Goal: Task Accomplishment & Management: Manage account settings

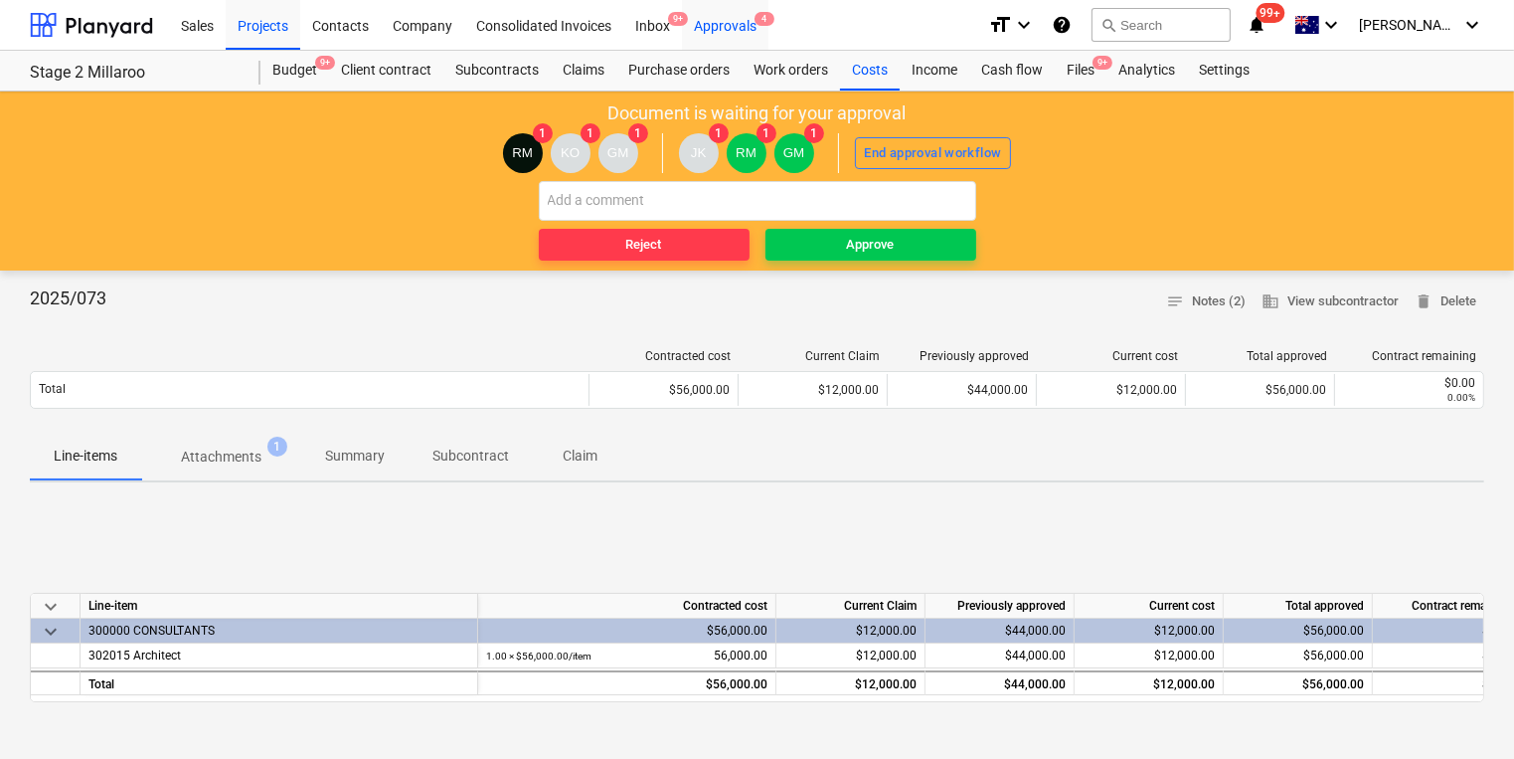
click at [731, 17] on div "Approvals 4" at bounding box center [725, 24] width 86 height 51
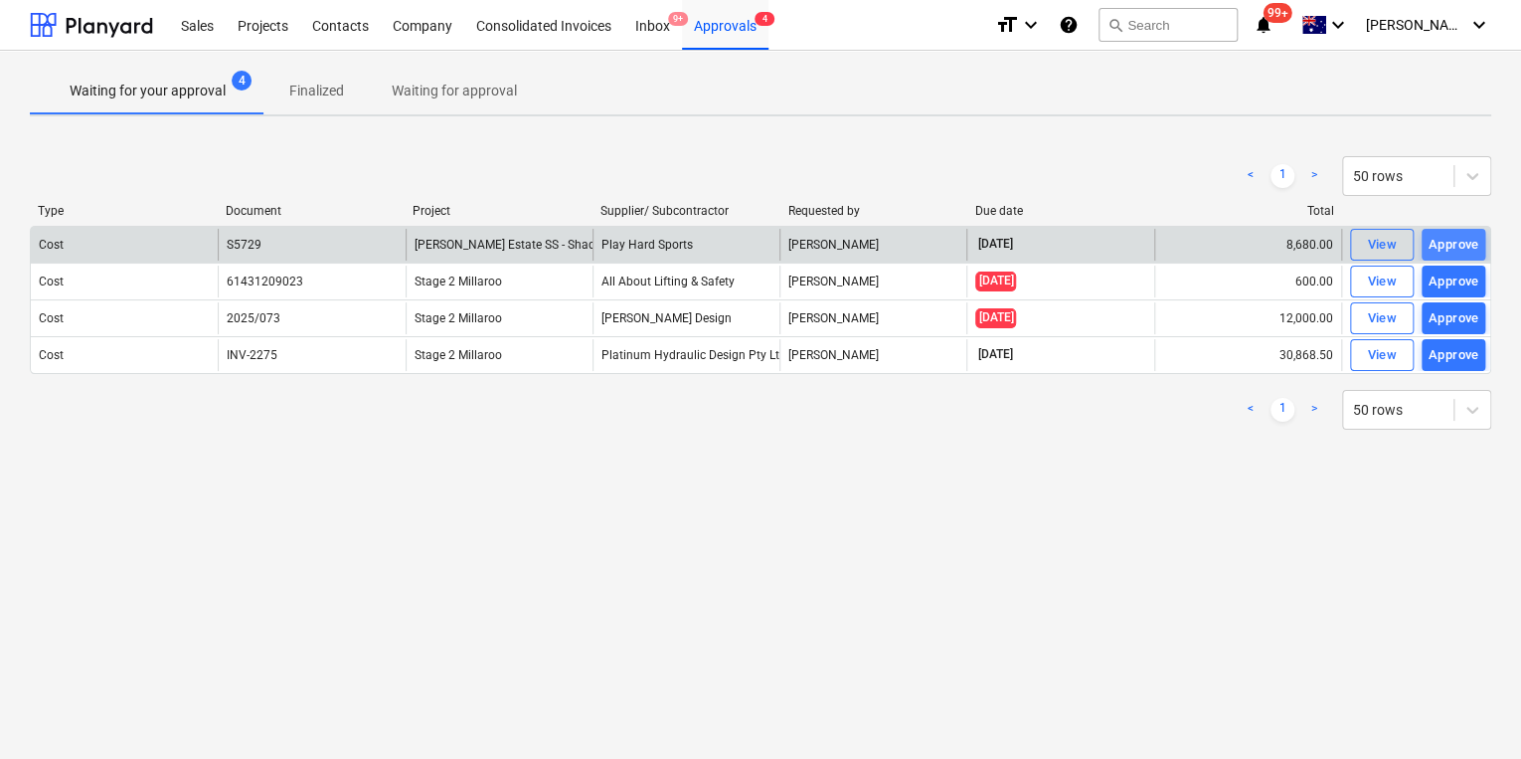
click at [1464, 247] on div "Approve" at bounding box center [1454, 245] width 51 height 23
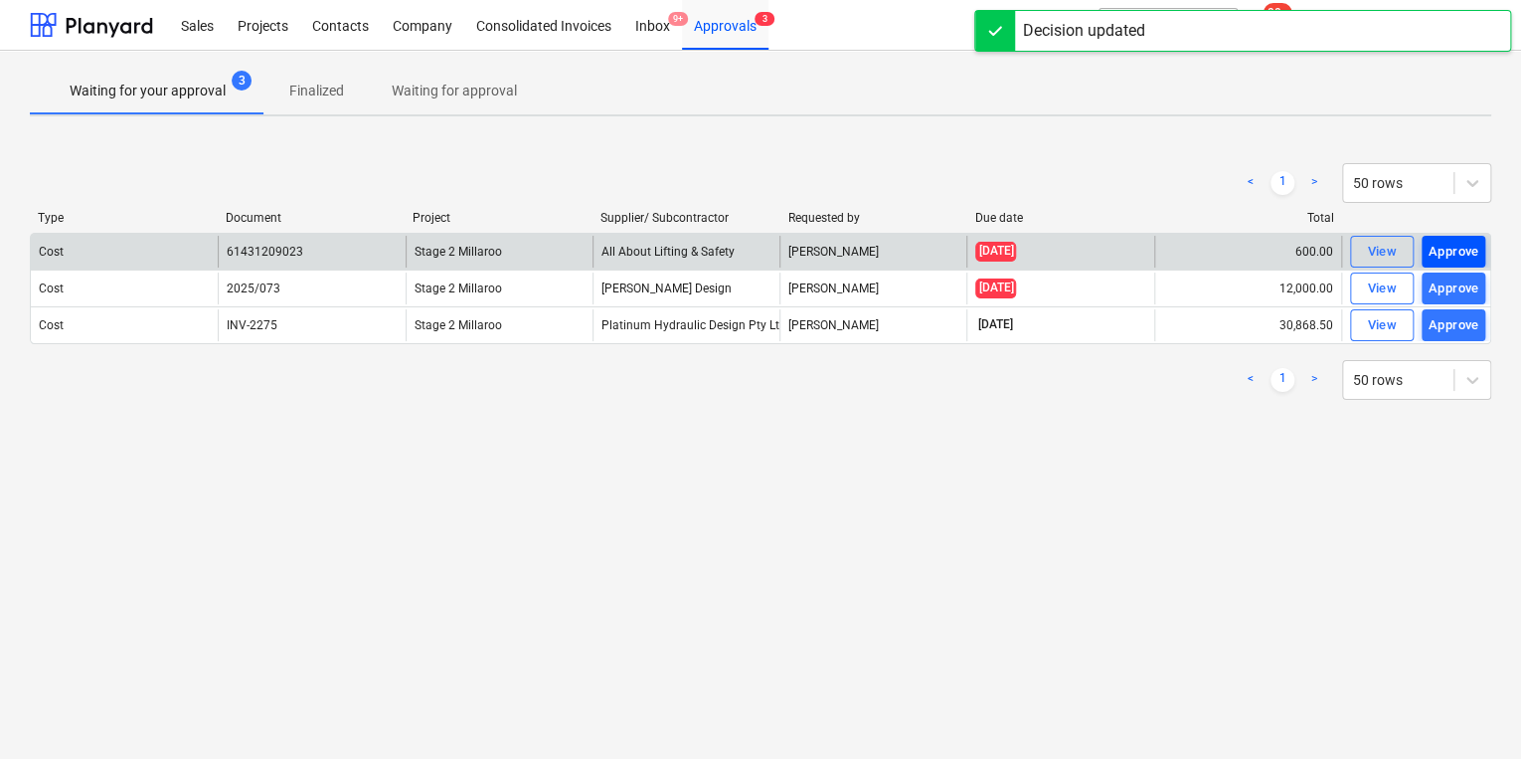
click at [1436, 248] on div "Approve" at bounding box center [1454, 252] width 51 height 23
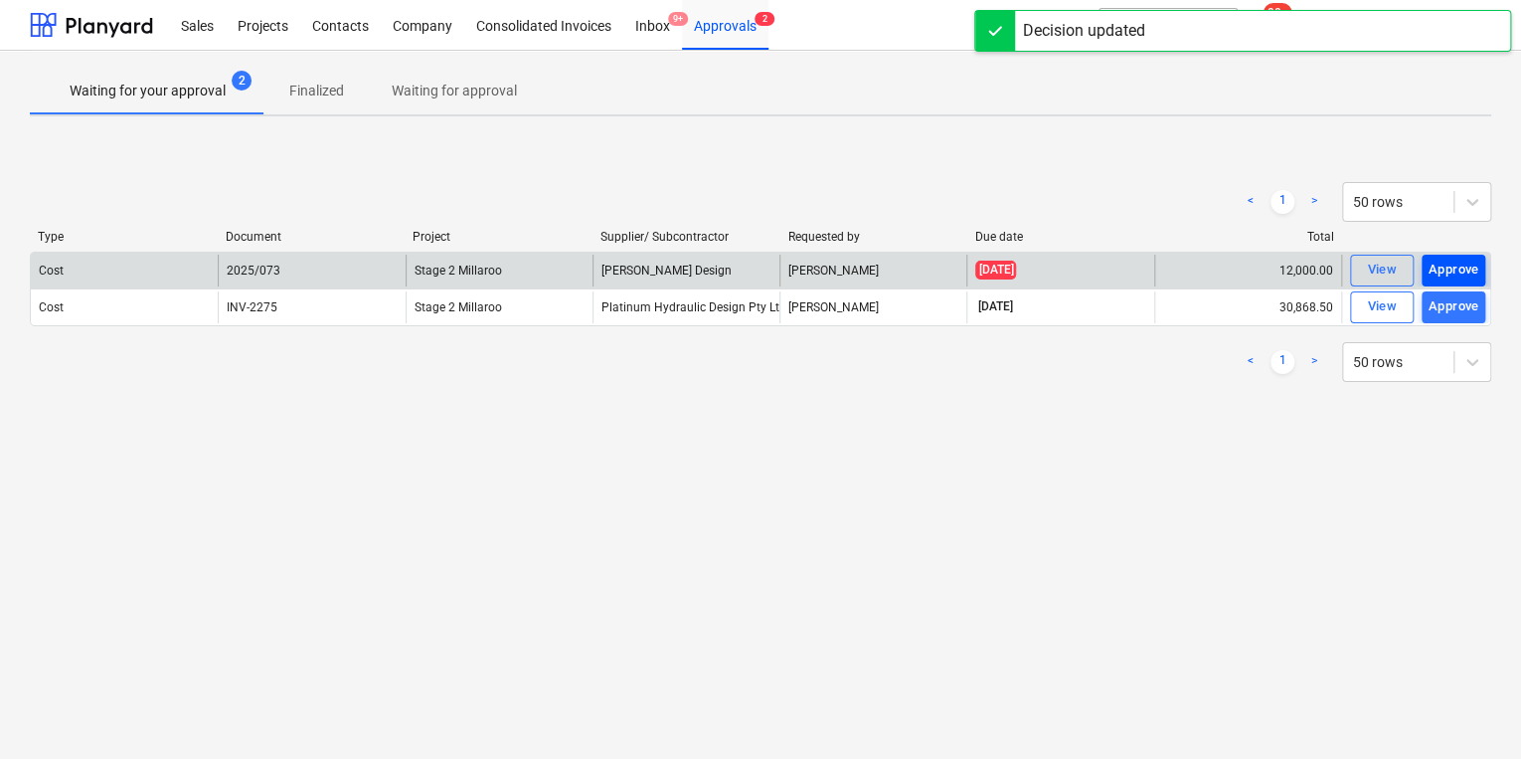
click at [1447, 260] on div "Approve" at bounding box center [1454, 269] width 51 height 23
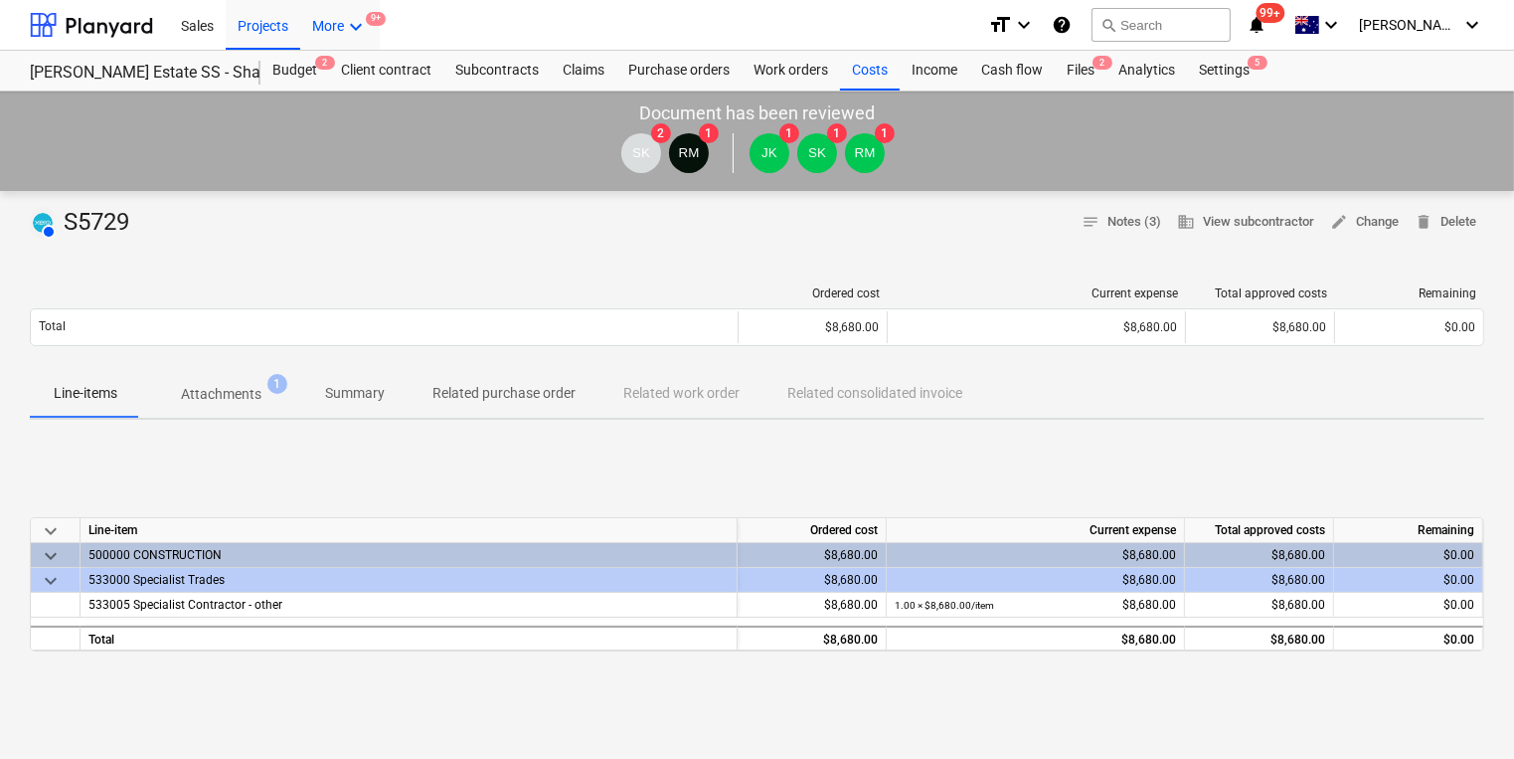
click at [340, 44] on div "More keyboard_arrow_down 9+" at bounding box center [340, 24] width 80 height 51
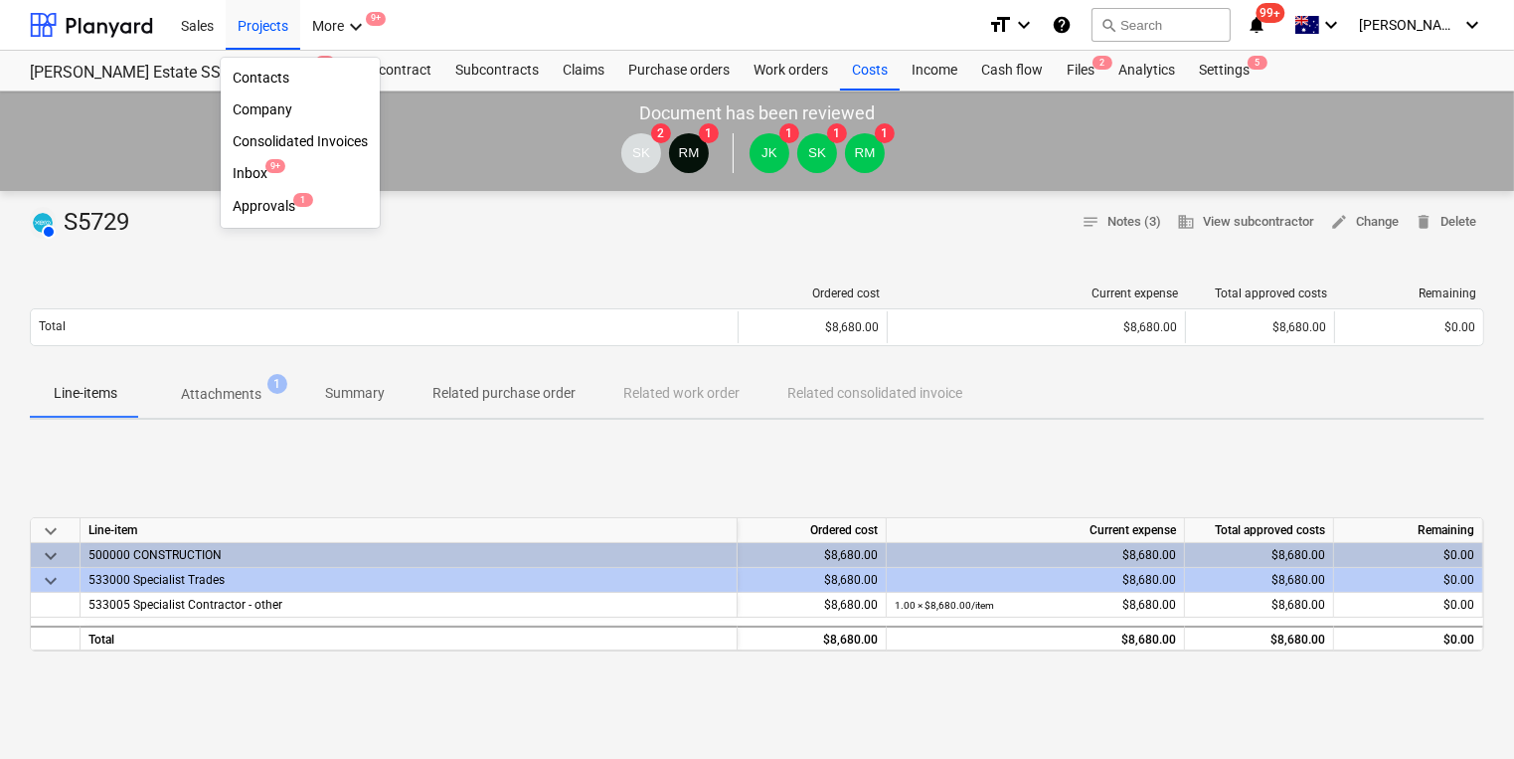
click at [266, 20] on div at bounding box center [757, 379] width 1514 height 759
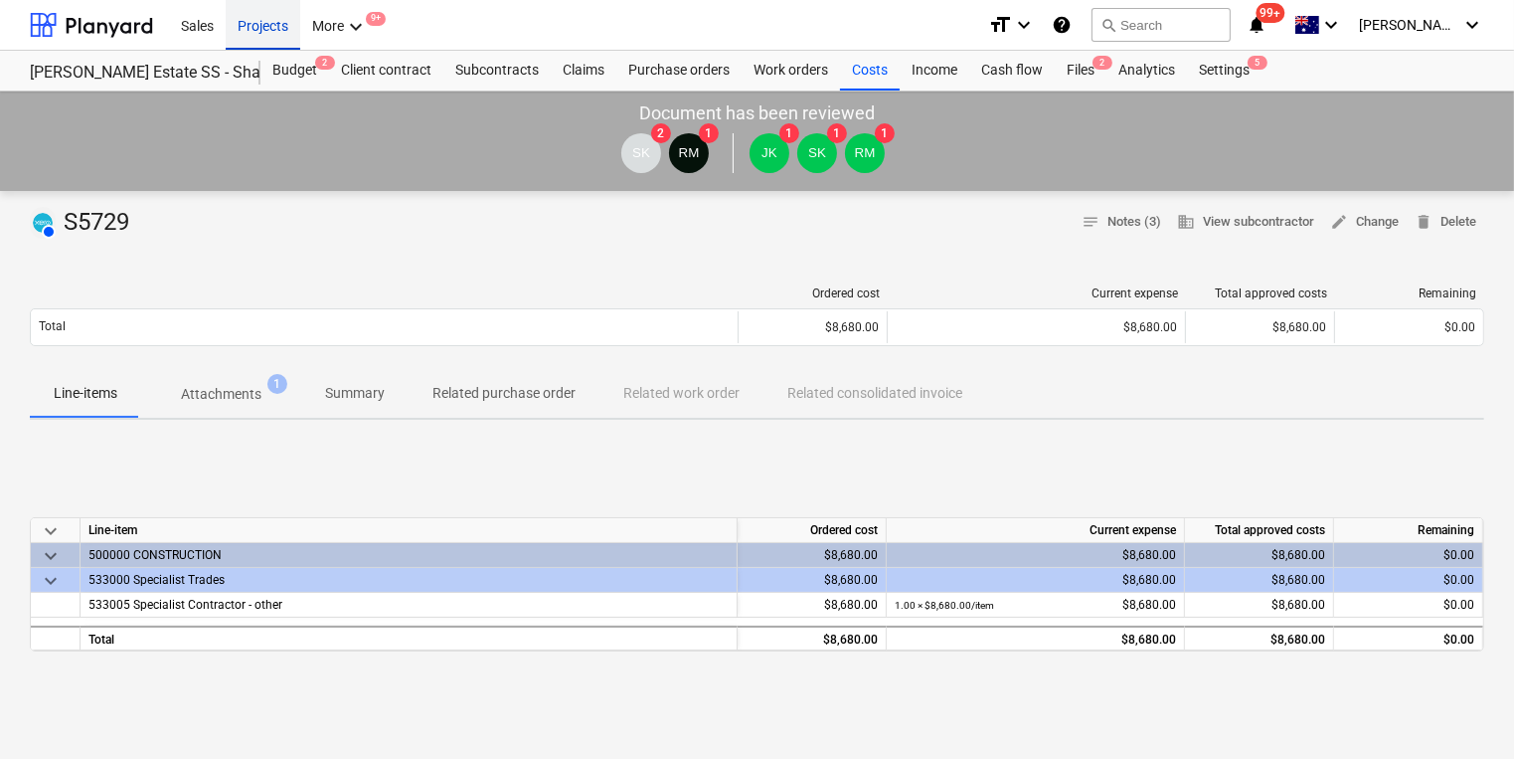
click at [266, 24] on div "Projects" at bounding box center [263, 24] width 75 height 51
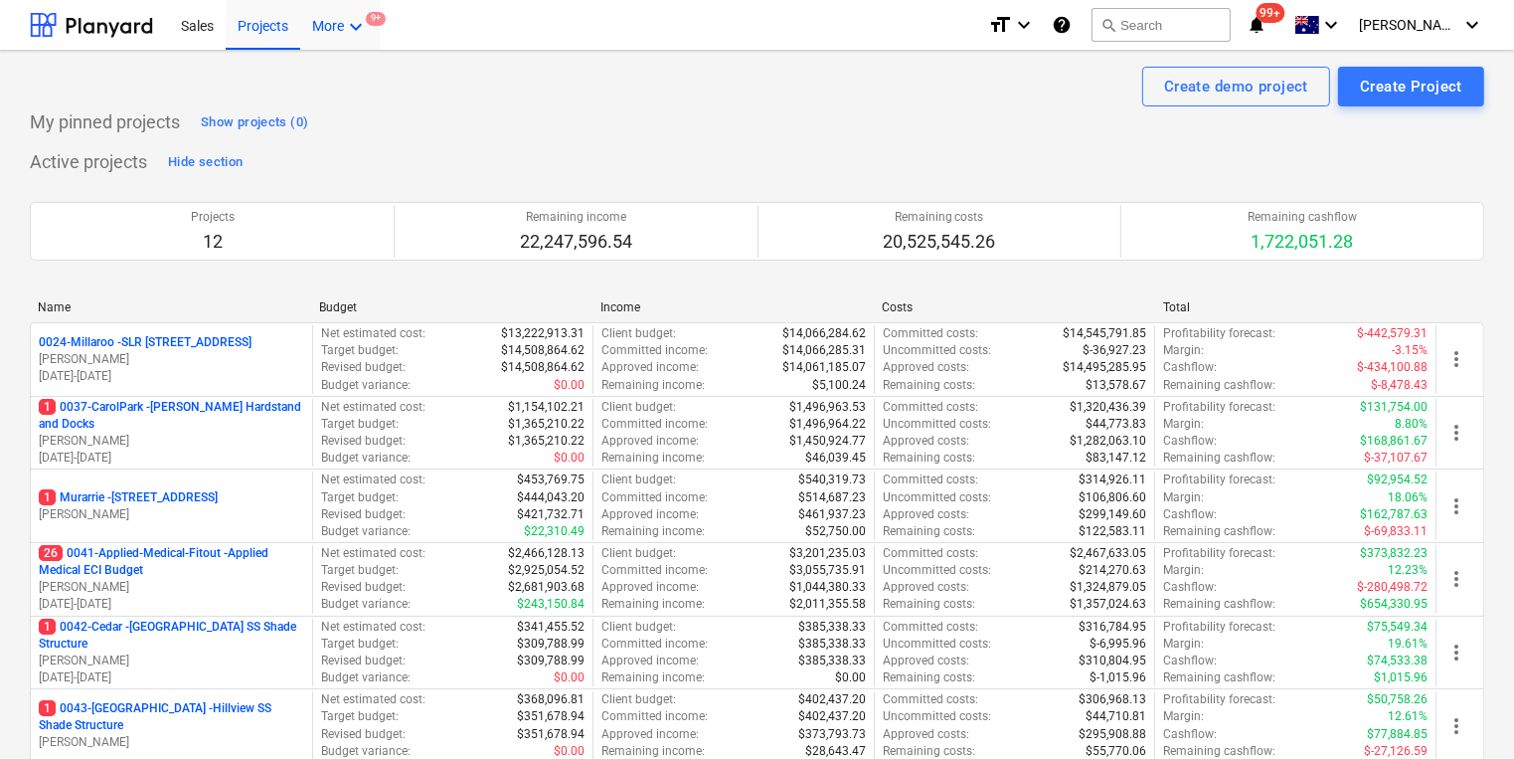
click at [339, 23] on div "More keyboard_arrow_down 9+" at bounding box center [340, 24] width 80 height 51
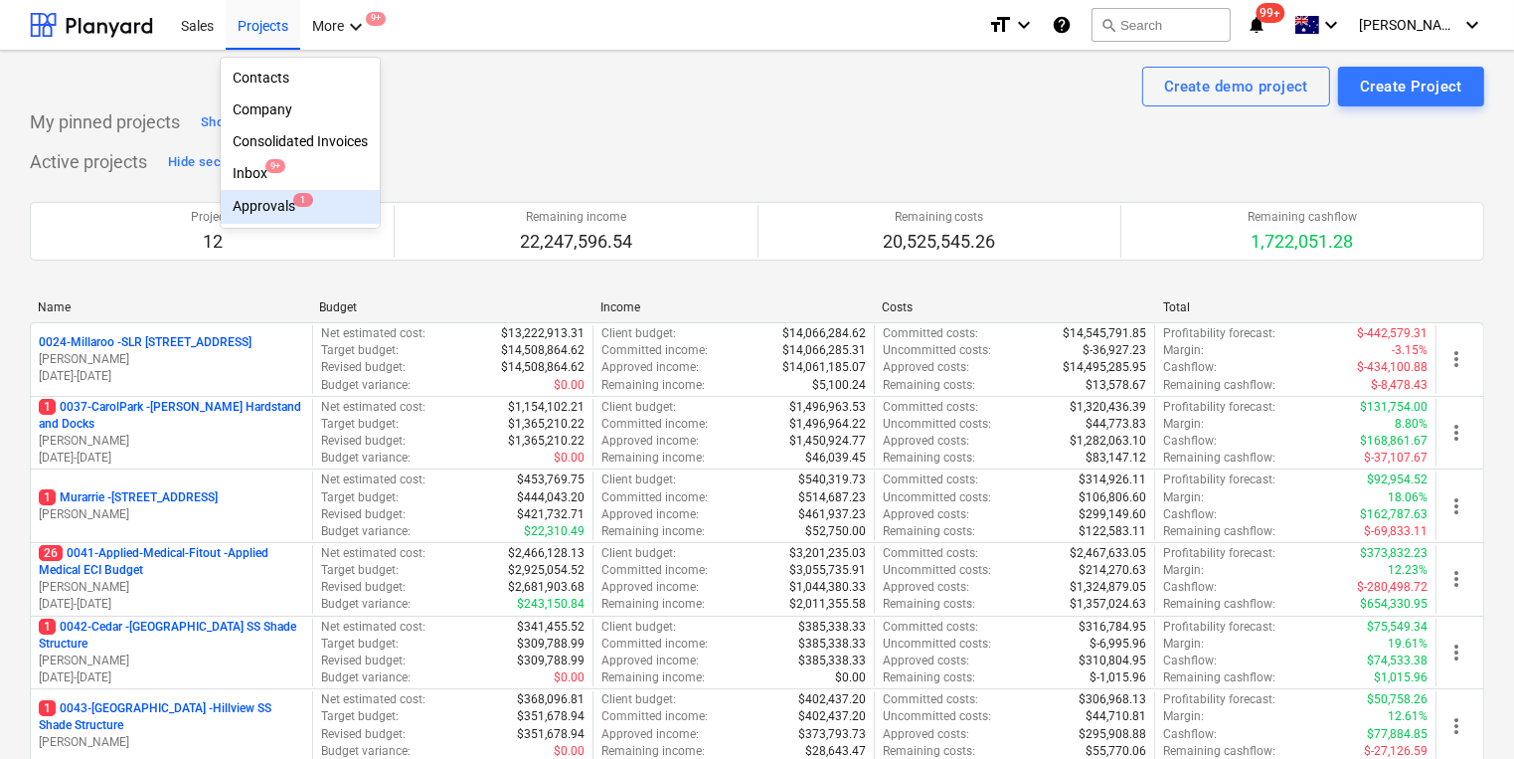
click at [271, 202] on div "Approvals 1" at bounding box center [300, 206] width 135 height 17
